Goal: Task Accomplishment & Management: Complete application form

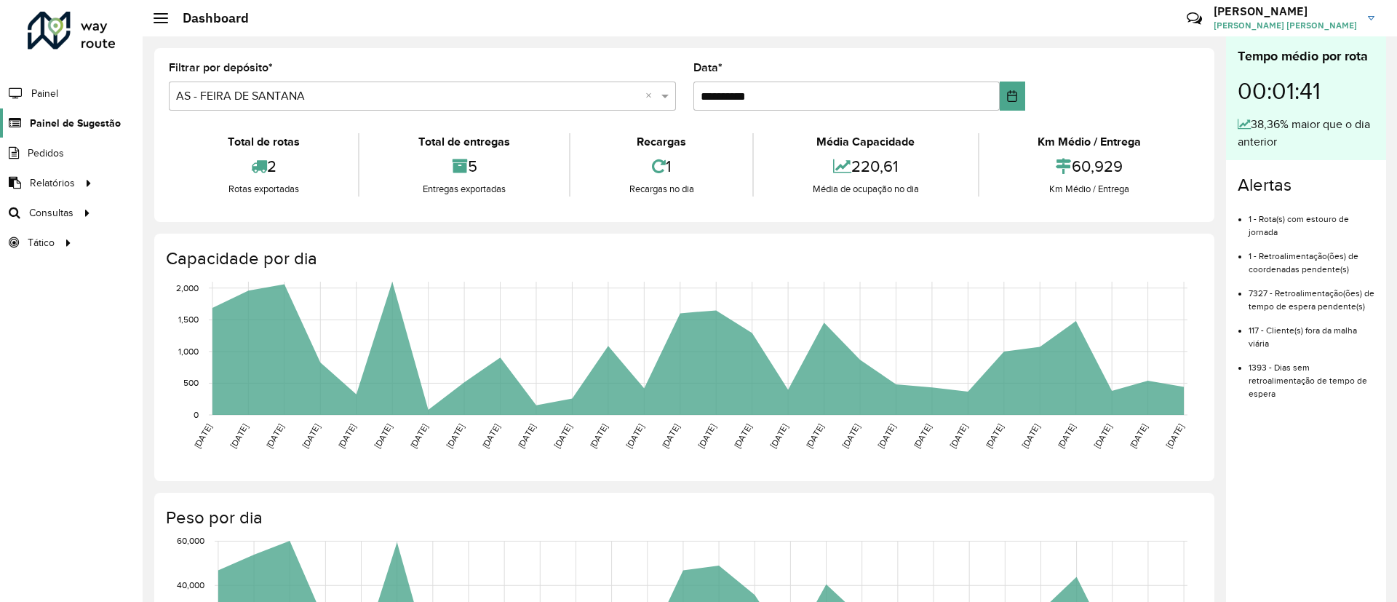
click at [73, 120] on span "Painel de Sugestão" at bounding box center [75, 123] width 91 height 15
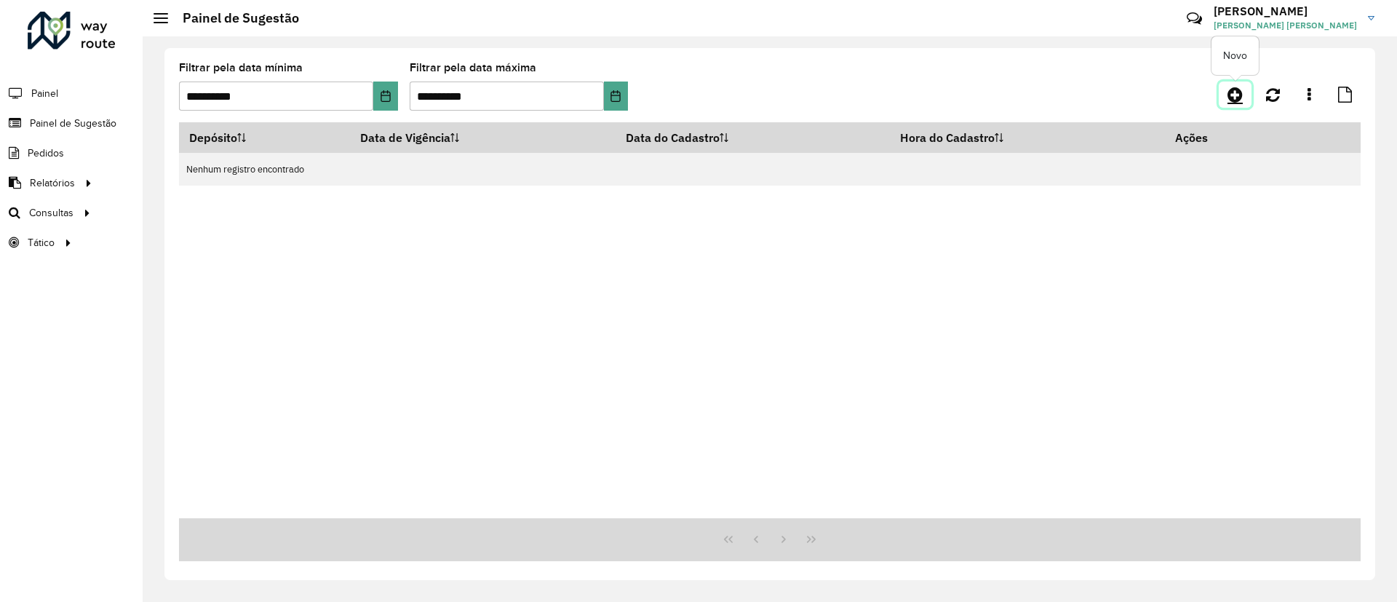
click at [1238, 92] on icon at bounding box center [1235, 94] width 15 height 17
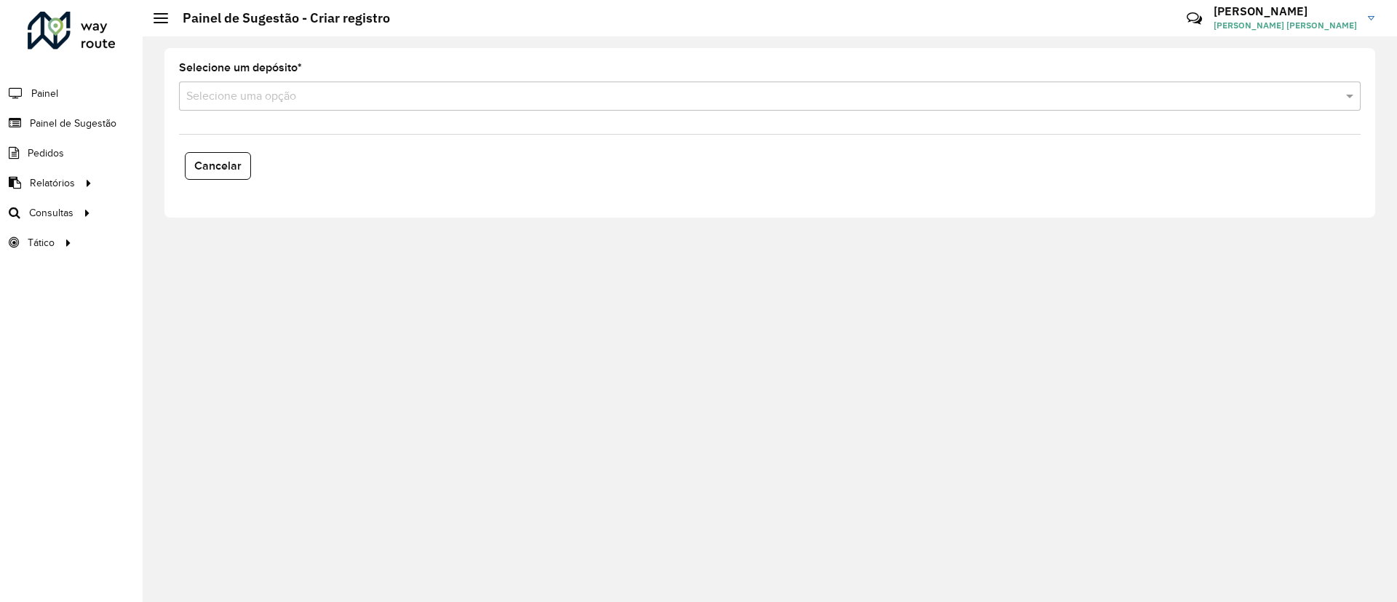
click at [448, 111] on formly-field "Selecione um depósito * Selecione uma opção" at bounding box center [769, 93] width 1199 height 60
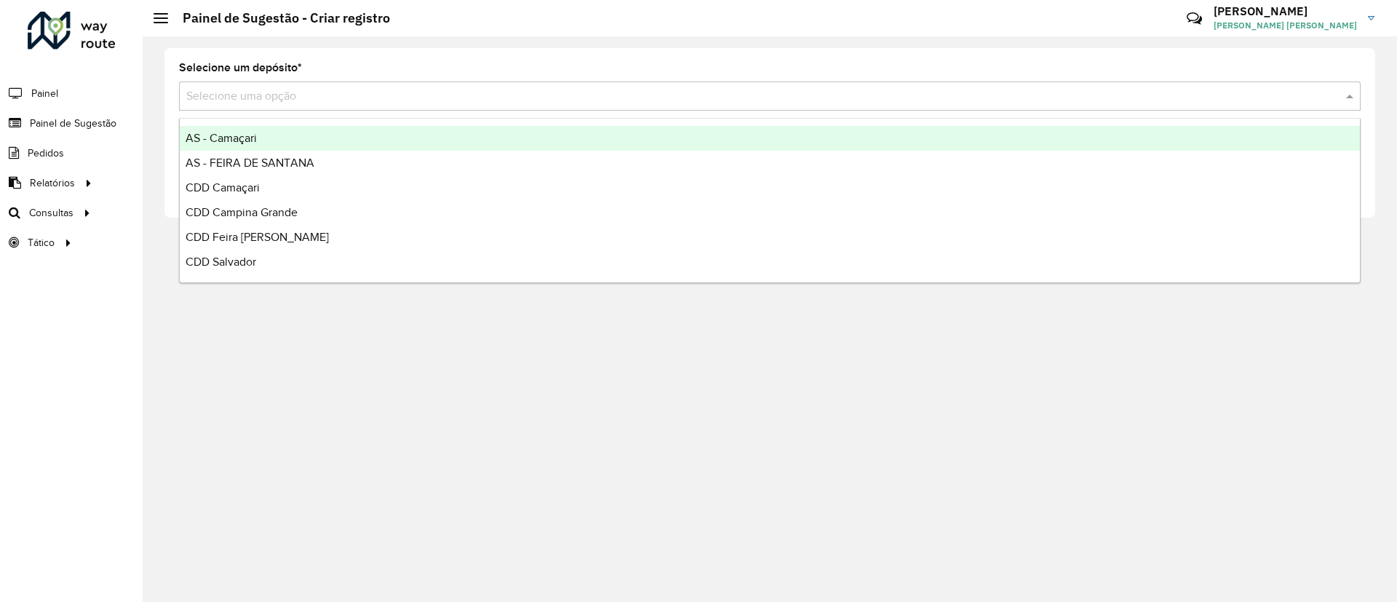
click at [472, 92] on input "text" at bounding box center [755, 96] width 1138 height 17
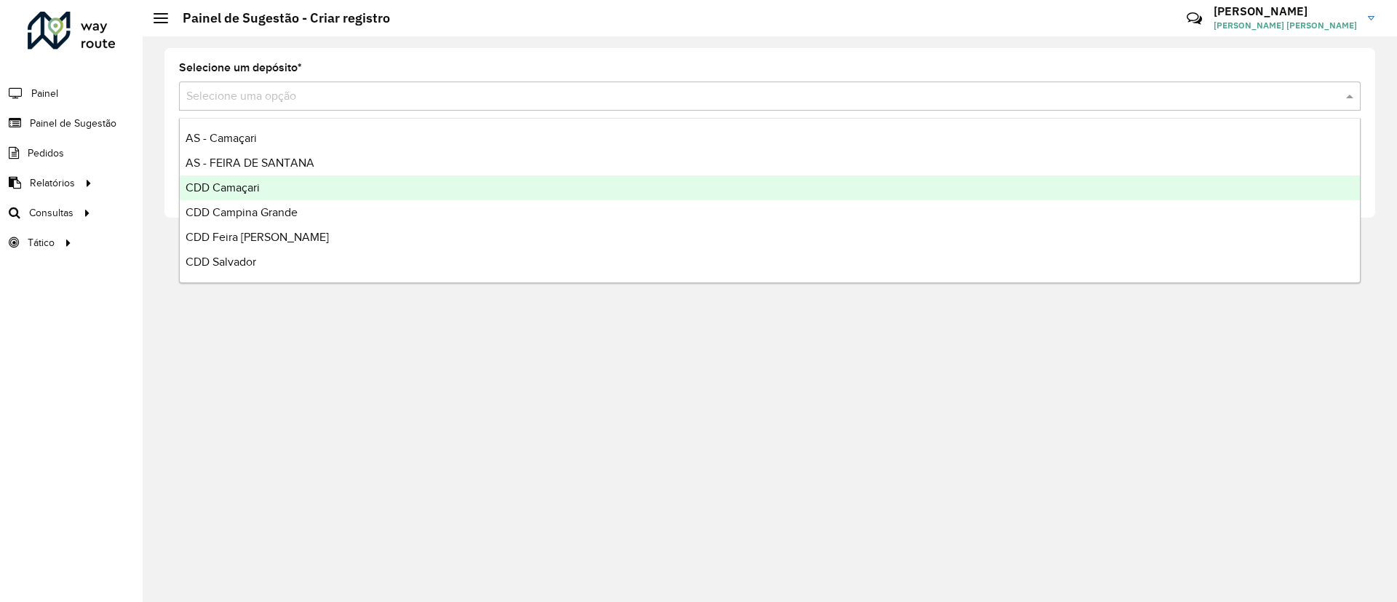
click at [389, 194] on div "CDD Camaçari" at bounding box center [770, 187] width 1180 height 25
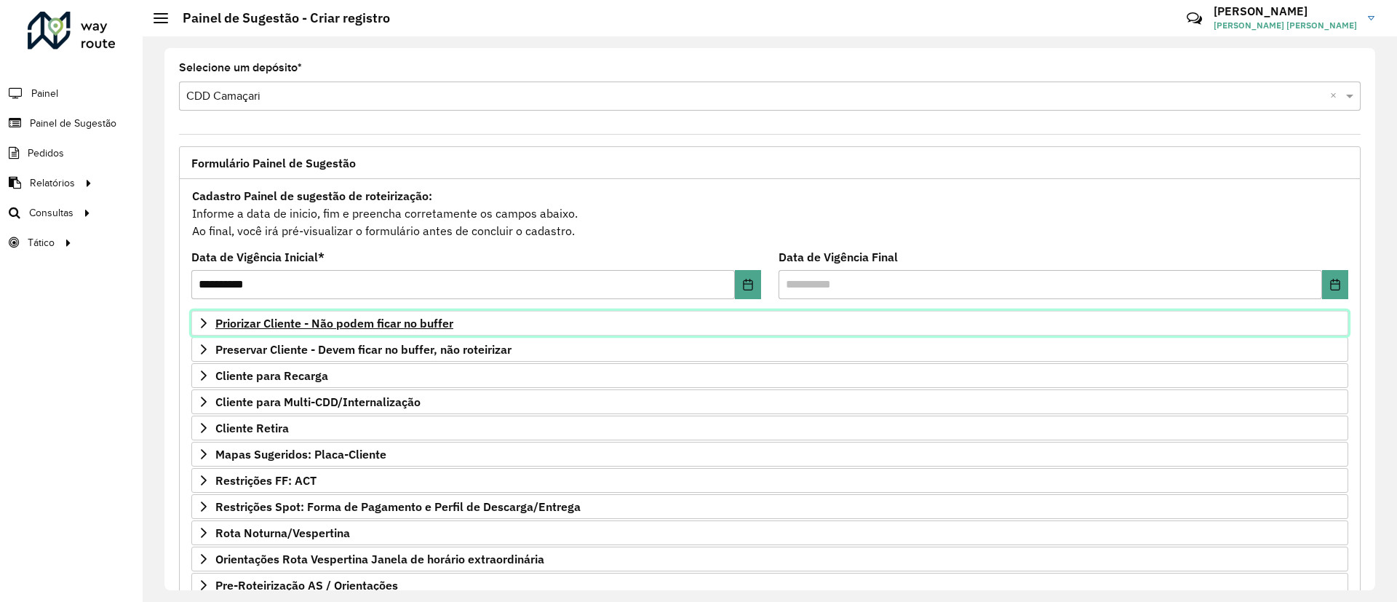
click at [402, 317] on span "Priorizar Cliente - Não podem ficar no buffer" at bounding box center [334, 323] width 238 height 12
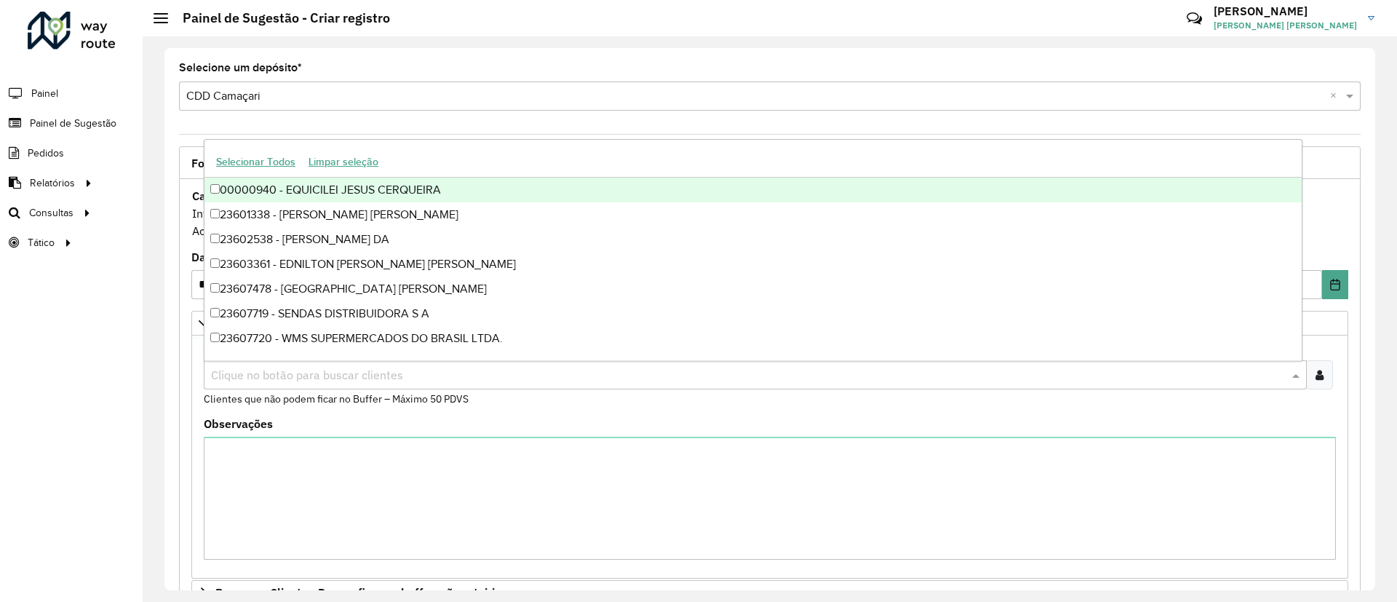
click at [426, 362] on div "Clique no botão para buscar clientes" at bounding box center [755, 374] width 1103 height 29
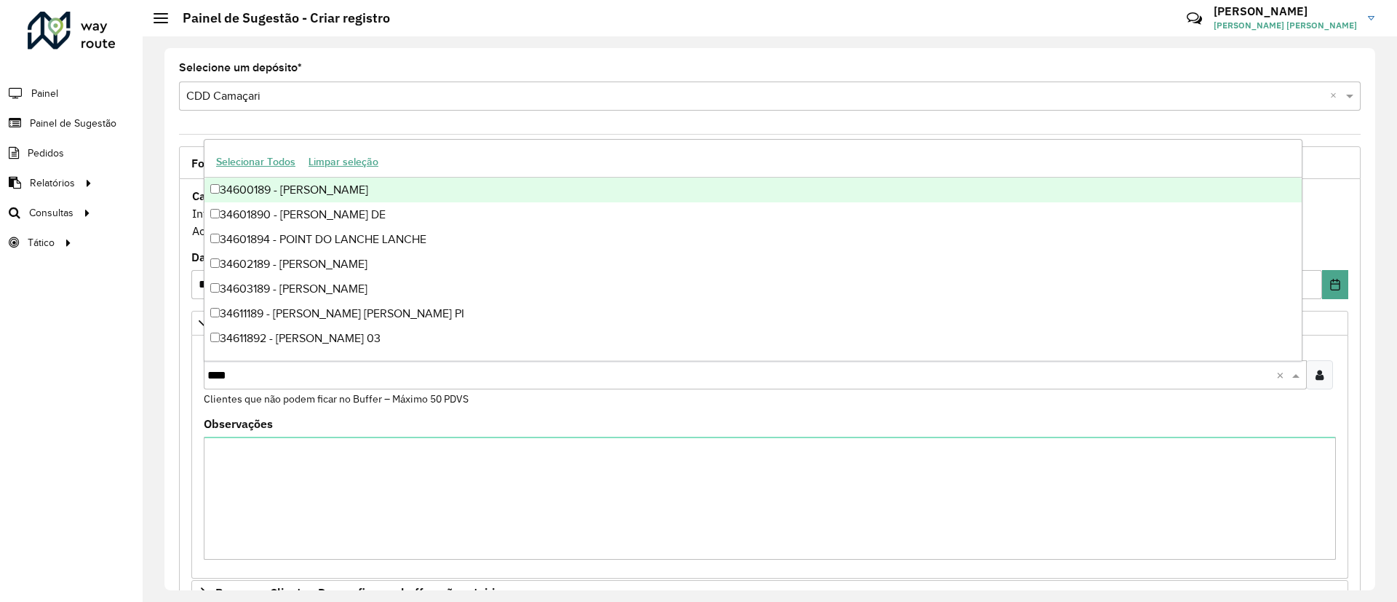
type input "*****"
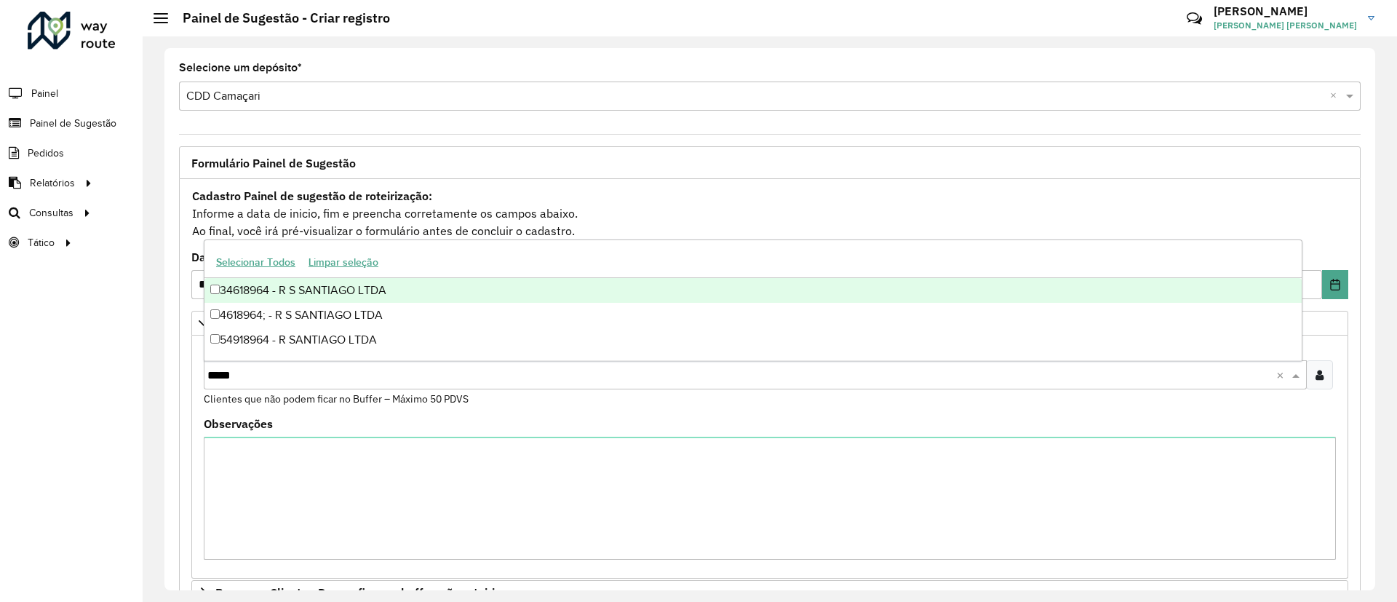
click at [234, 288] on div "34618964 - R S SANTIAGO LTDA" at bounding box center [752, 290] width 1097 height 25
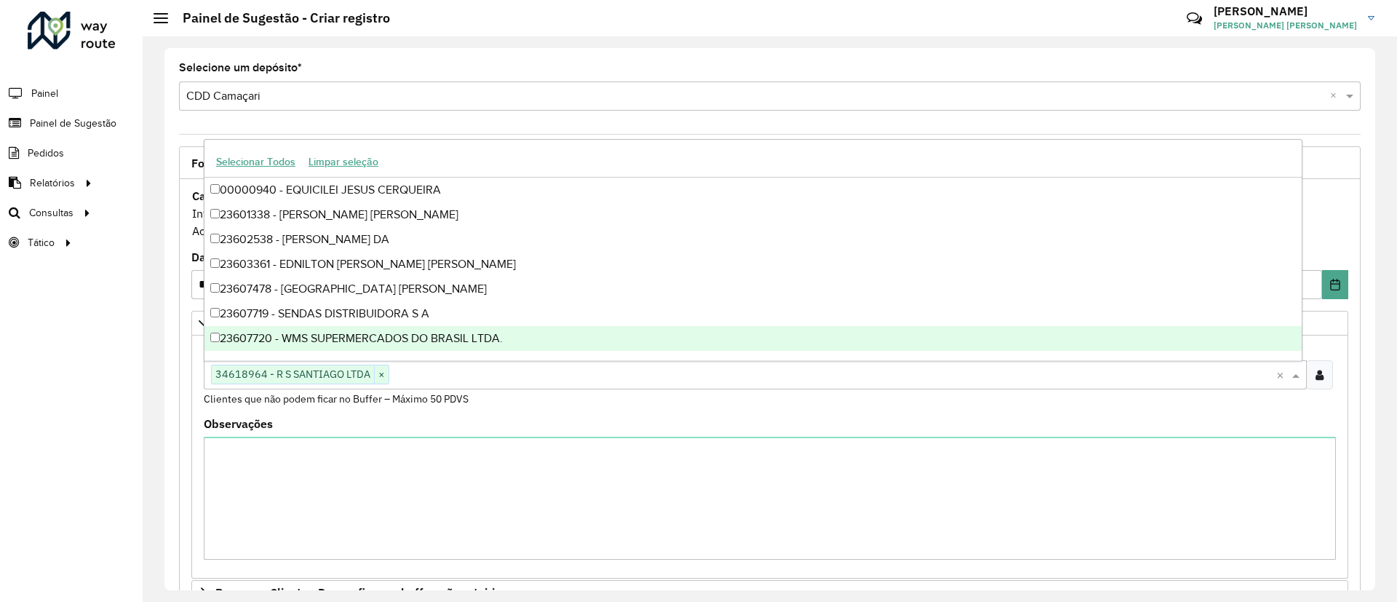
click at [190, 373] on div "**********" at bounding box center [770, 552] width 1182 height 746
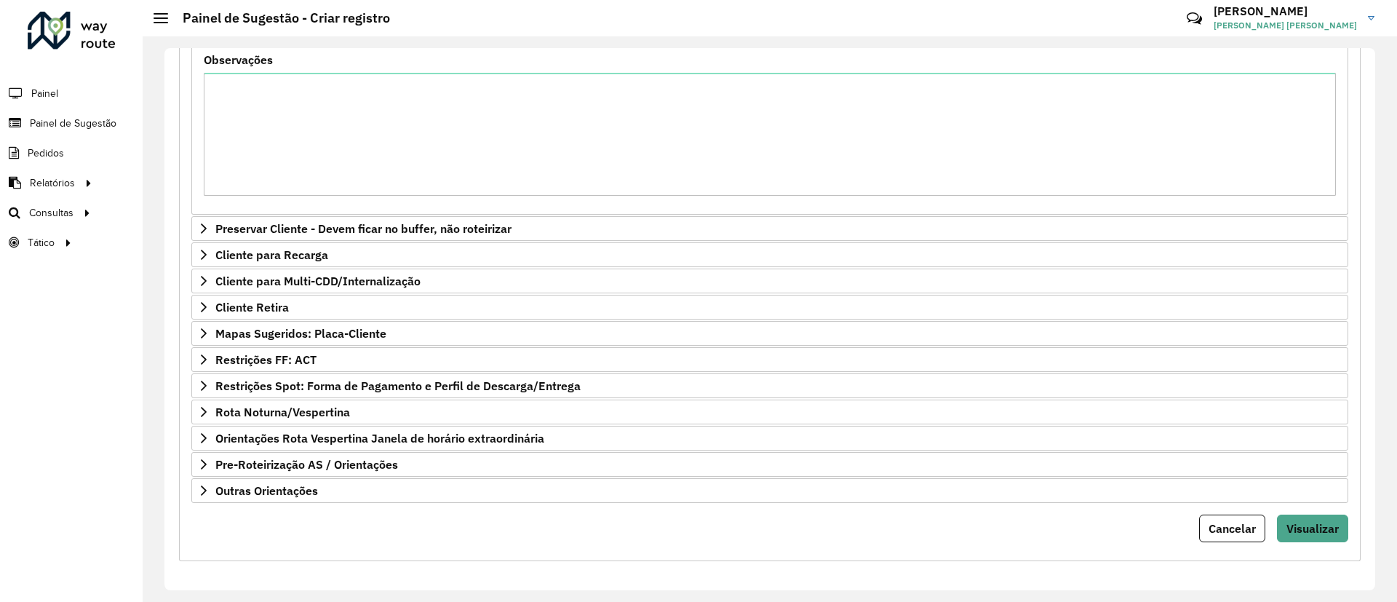
scroll to position [367, 0]
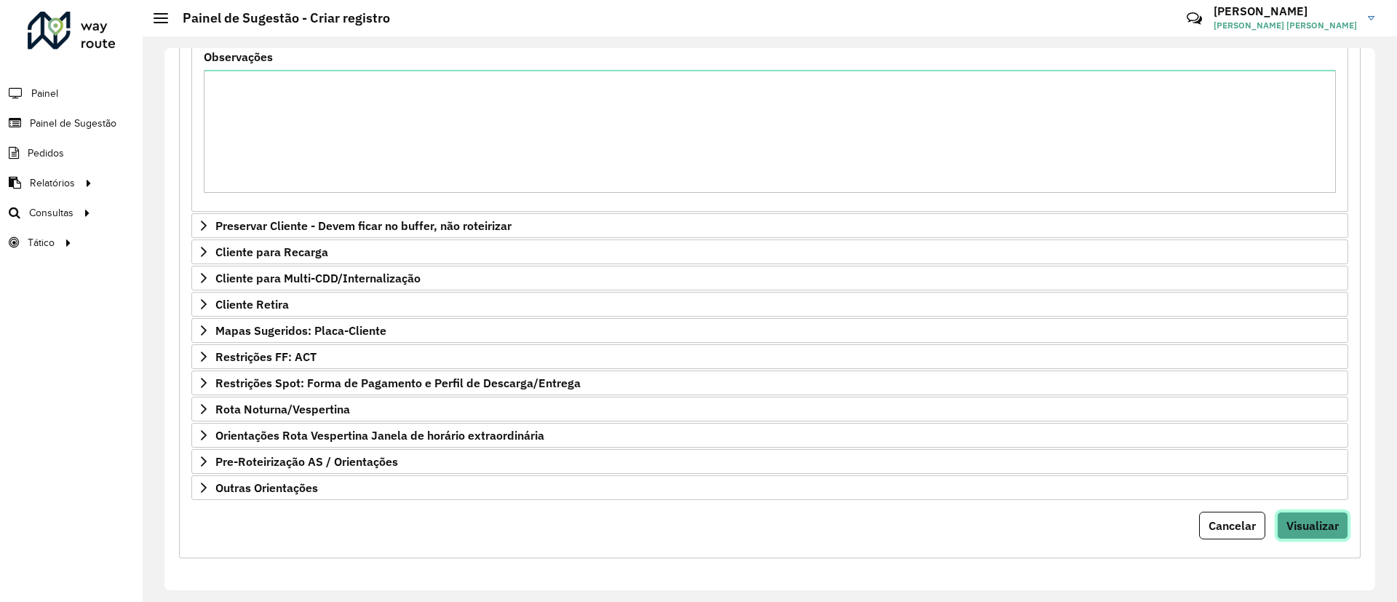
click at [1315, 513] on button "Visualizar" at bounding box center [1312, 526] width 71 height 28
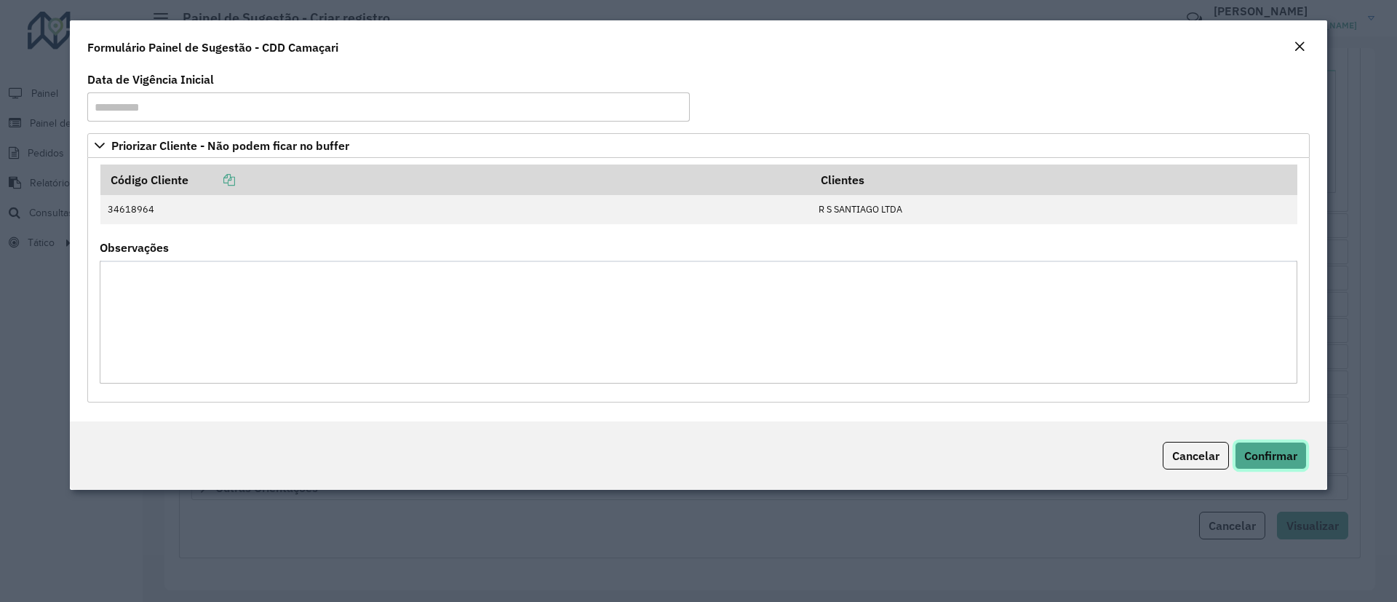
click at [1284, 442] on button "Confirmar" at bounding box center [1271, 456] width 72 height 28
